Goal: Use online tool/utility

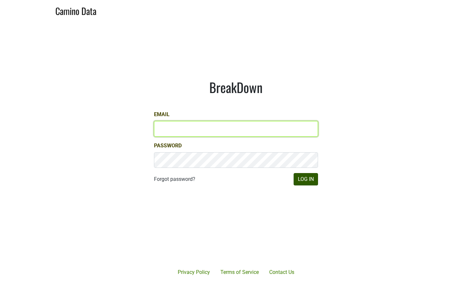
type input "[EMAIL_ADDRESS][DOMAIN_NAME]"
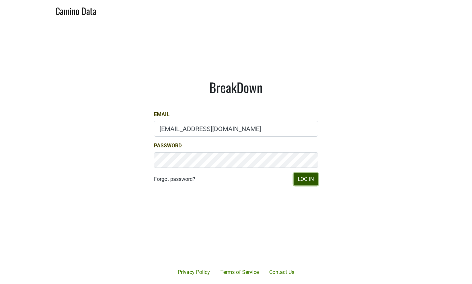
click at [308, 174] on button "Log In" at bounding box center [306, 179] width 24 height 12
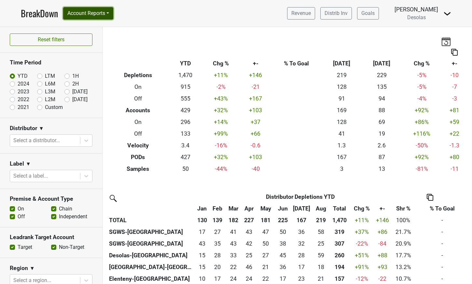
click at [88, 14] on button "Account Reports" at bounding box center [88, 13] width 50 height 12
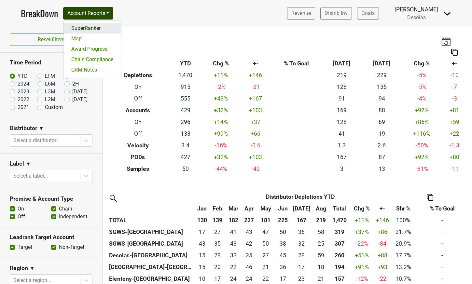
click at [90, 30] on link "SuperRanker" at bounding box center [93, 28] width 58 height 10
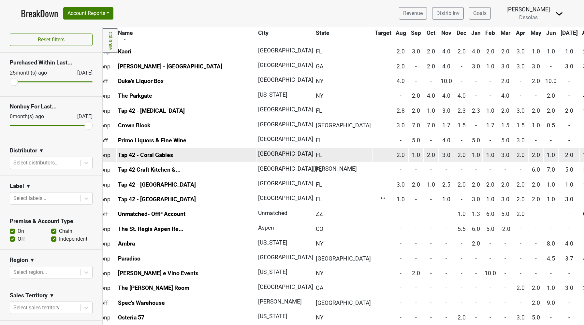
scroll to position [0, 20]
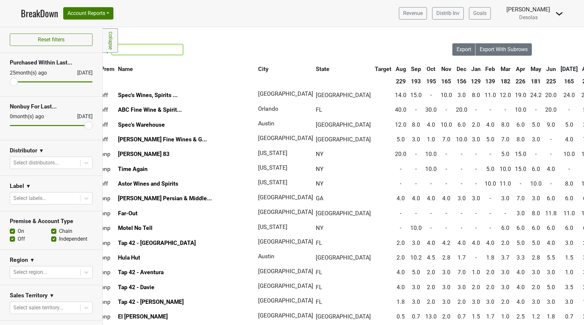
click at [150, 51] on input "search" at bounding box center [147, 50] width 71 height 10
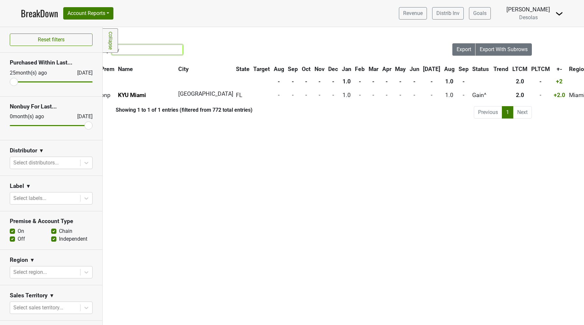
type input "k"
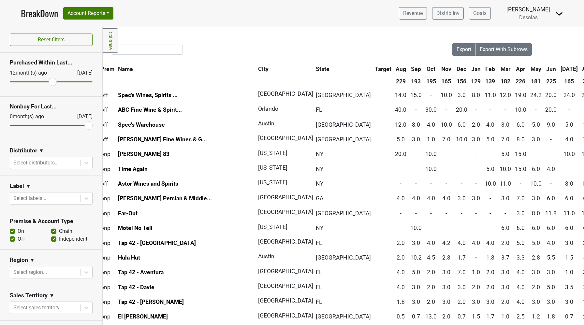
drag, startPoint x: 14, startPoint y: 81, endPoint x: 52, endPoint y: 83, distance: 37.5
type input "12"
click at [52, 82] on input "range" at bounding box center [51, 81] width 83 height 1
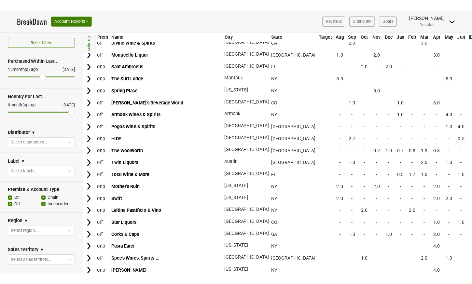
scroll to position [1194, 0]
